Goal: Find specific page/section: Find specific page/section

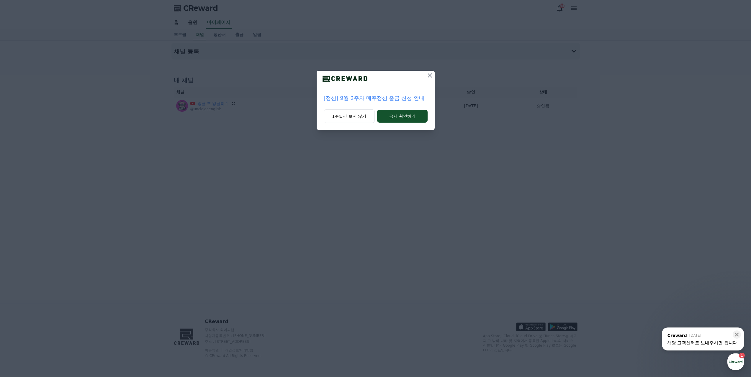
click at [431, 75] on icon at bounding box center [430, 75] width 4 height 4
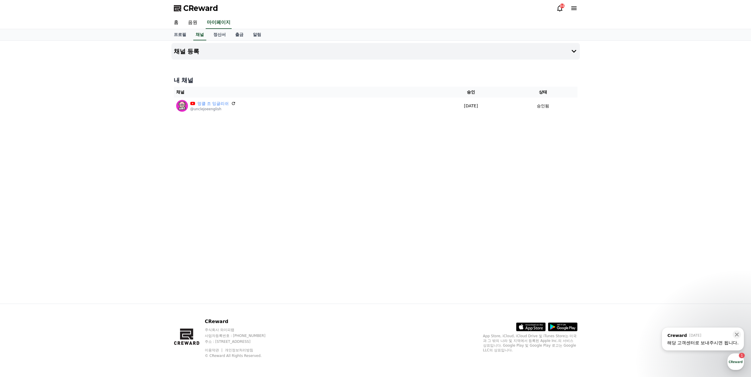
click at [449, 232] on div "채널 등록 내 채널 채널 승인 상태 엉클 조 잉글리쉬 @unclejoeenglish [DATE] 01-20 승인됨" at bounding box center [375, 172] width 413 height 263
click at [695, 264] on div "채널 등록 내 채널 채널 승인 상태 엉클 조 잉글리쉬 @unclejoeenglish [DATE] 01-20 승인됨" at bounding box center [375, 172] width 751 height 263
click at [708, 345] on div "해당 고객센터로 보내주시면 됩니다." at bounding box center [702, 343] width 71 height 6
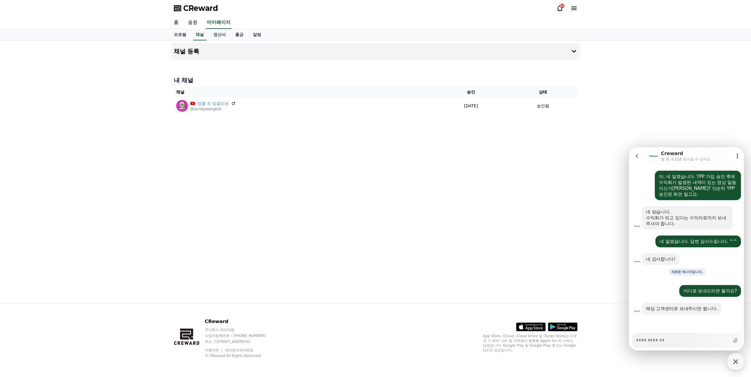
scroll to position [681, 0]
type textarea "*"
click at [354, 340] on div "CReward 주식회사 와이피랩 사업자등록번호 : [PHONE_NUMBER] 주소 : [STREET_ADDRESS] 이용약관 개인정보처리방침 …" at bounding box center [375, 340] width 413 height 73
click at [345, 322] on div "CReward 주식회사 와이피랩 사업자등록번호 : [PHONE_NUMBER] 주소 : [STREET_ADDRESS] 이용약관 개인정보처리방침 …" at bounding box center [375, 340] width 413 height 73
click at [399, 276] on div "채널 등록 내 채널 채널 승인 상태 엉클 조 잉글리쉬 @unclejoeenglish [DATE] 01-20 승인됨" at bounding box center [375, 172] width 413 height 263
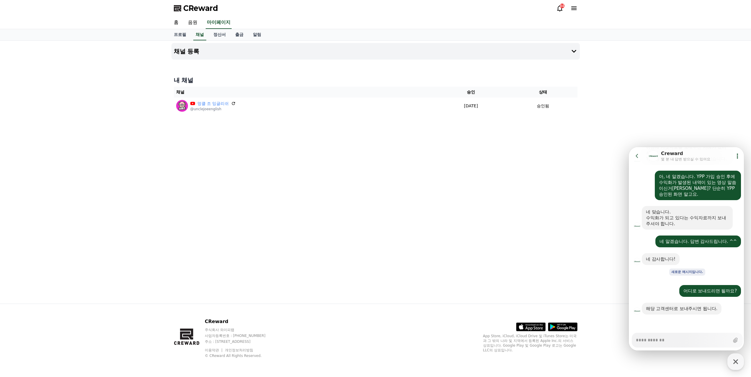
click at [634, 155] on icon at bounding box center [637, 156] width 6 height 6
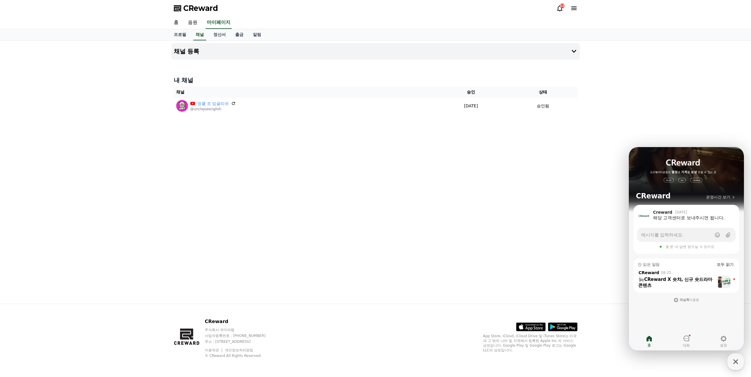
click at [521, 195] on div "채널 등록 내 채널 채널 승인 상태 엉클 조 잉글리쉬 @unclejoeenglish [DATE] 01-20 승인됨" at bounding box center [375, 172] width 413 height 263
drag, startPoint x: 520, startPoint y: 220, endPoint x: 518, endPoint y: 223, distance: 3.3
click at [520, 221] on div "채널 등록 내 채널 채널 승인 상태 엉클 조 잉글리쉬 @unclejoeenglish [DATE] 01-20 승인됨" at bounding box center [375, 172] width 413 height 263
click at [526, 201] on div "채널 등록 내 채널 채널 승인 상태 엉클 조 잉글리쉬 @unclejoeenglish [DATE] 01-20 승인됨" at bounding box center [375, 172] width 413 height 263
click at [707, 109] on div "채널 등록 내 채널 채널 승인 상태 엉클 조 잉글리쉬 @unclejoeenglish [DATE] 01-20 승인됨" at bounding box center [375, 172] width 751 height 263
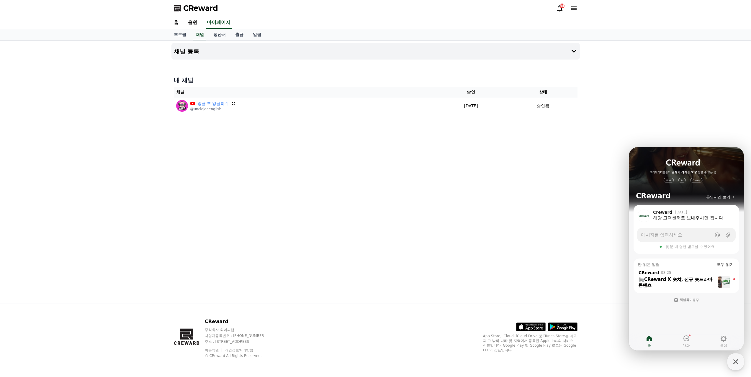
click at [707, 109] on div "채널 등록 내 채널 채널 승인 상태 엉클 조 잉글리쉬 @unclejoeenglish [DATE] 01-20 승인됨" at bounding box center [375, 172] width 751 height 263
drag, startPoint x: 338, startPoint y: 190, endPoint x: 334, endPoint y: 192, distance: 4.9
click at [338, 190] on div "채널 등록 내 채널 채널 승인 상태 엉클 조 잉글리쉬 @unclejoeenglish [DATE] 01-20 승인됨" at bounding box center [375, 172] width 413 height 263
click at [562, 11] on icon at bounding box center [559, 8] width 5 height 6
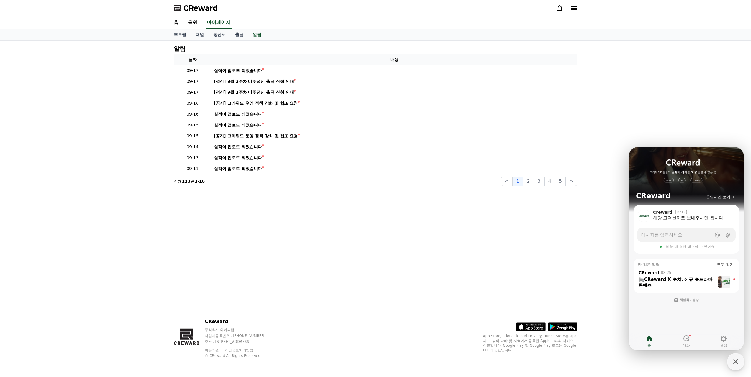
click at [573, 8] on icon at bounding box center [573, 8] width 5 height 4
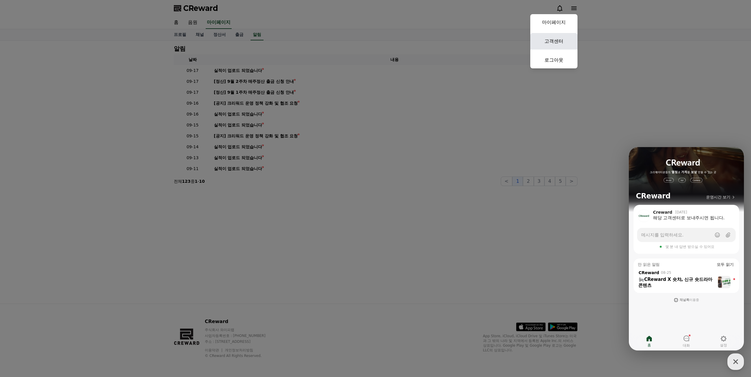
click at [551, 45] on link "고객센터" at bounding box center [553, 41] width 47 height 17
